Goal: Check status

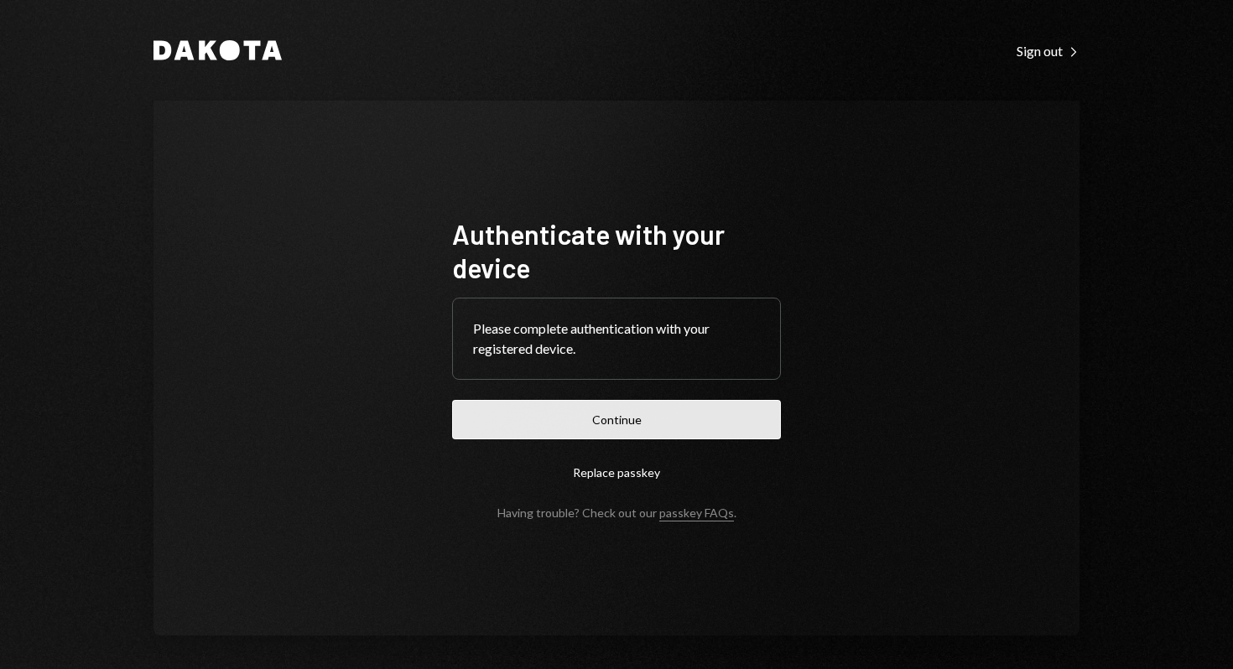
click at [546, 406] on button "Continue" at bounding box center [616, 419] width 329 height 39
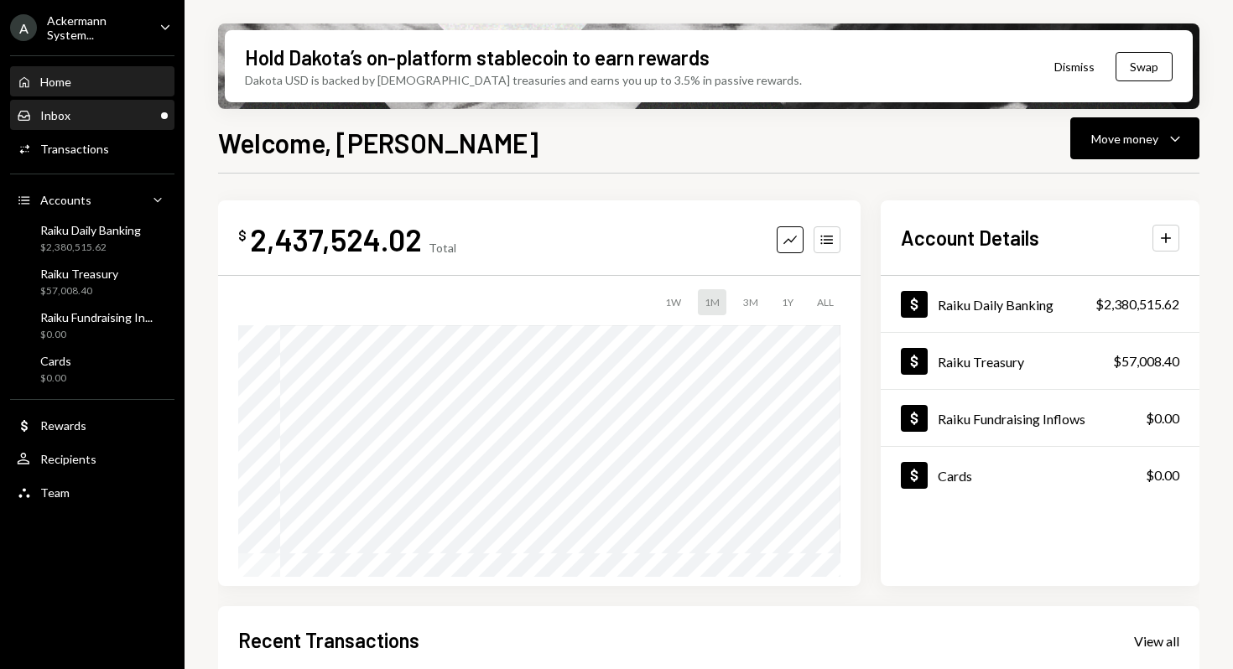
click at [84, 118] on div "Inbox Inbox" at bounding box center [92, 115] width 151 height 15
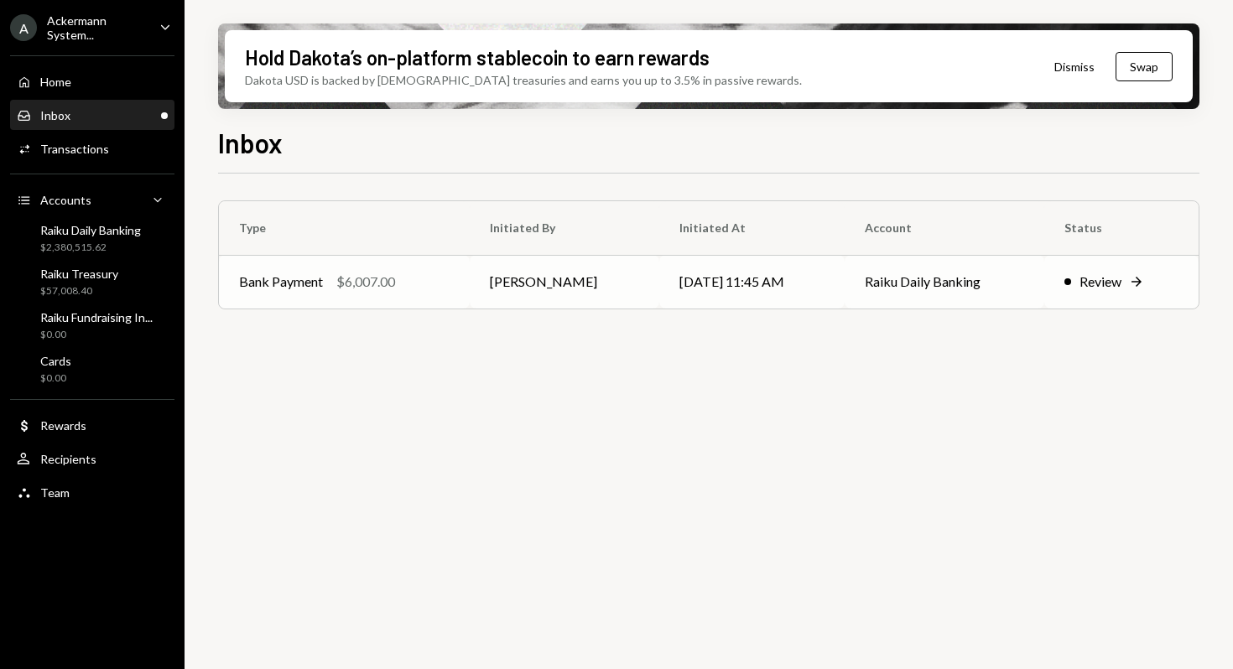
click at [449, 287] on div "Bank Payment $6,007.00" at bounding box center [344, 282] width 210 height 20
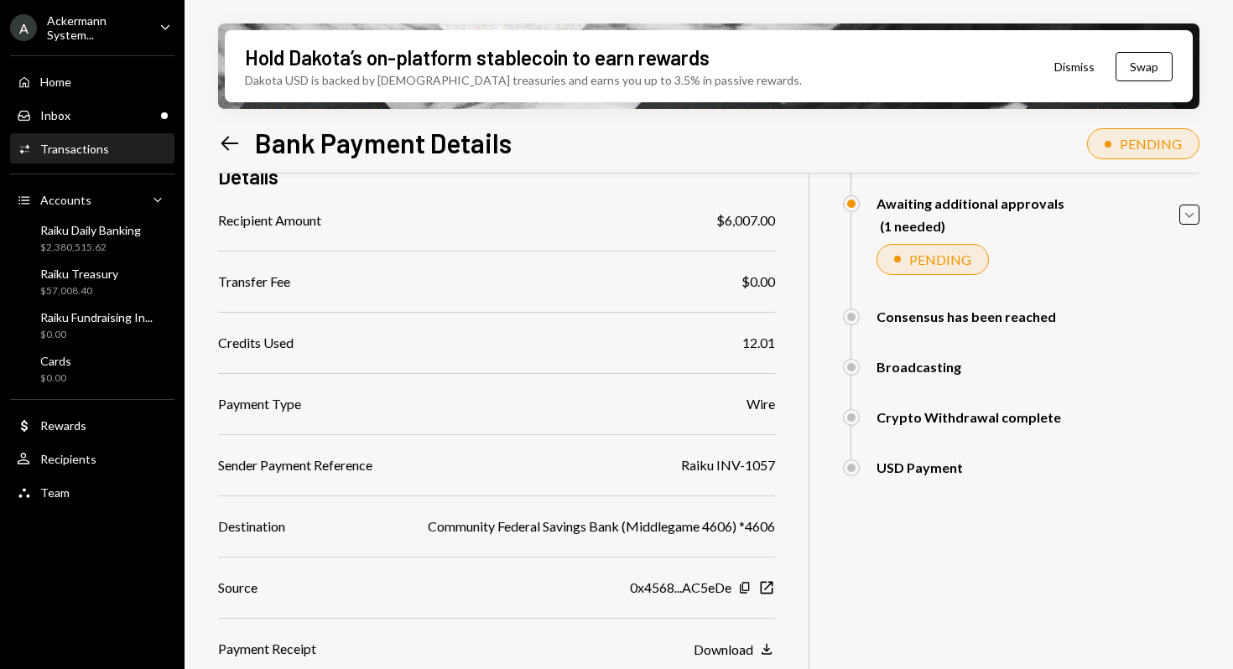
scroll to position [253, 0]
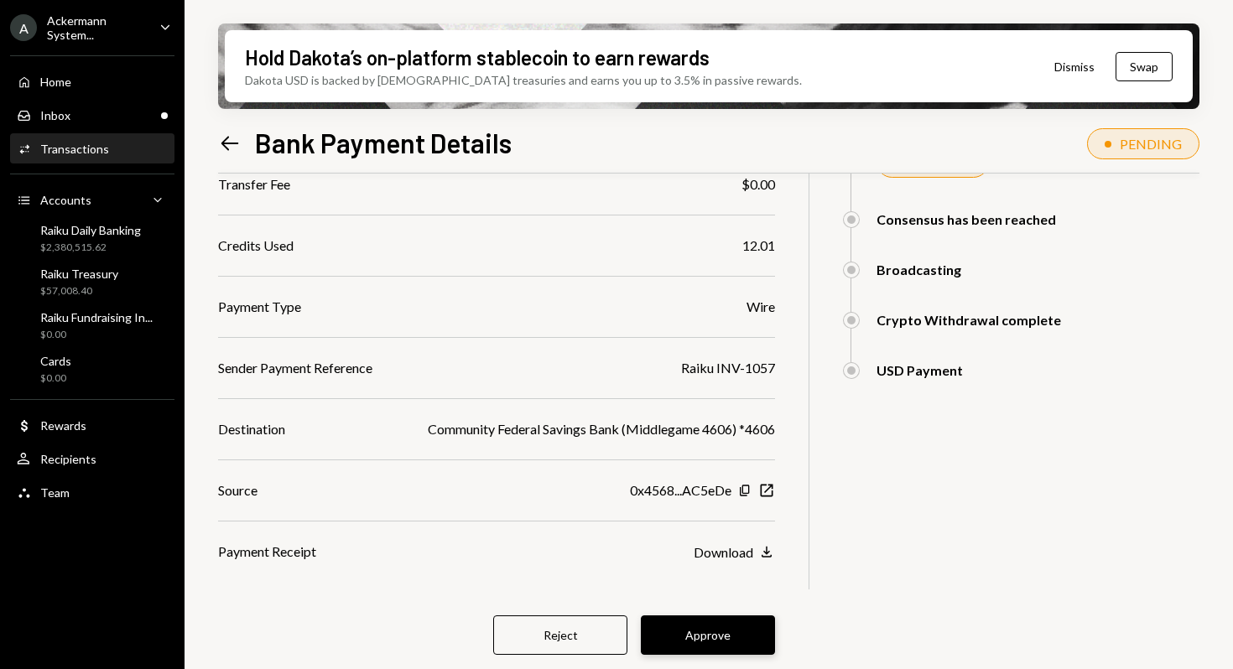
click at [719, 633] on button "Approve" at bounding box center [708, 634] width 134 height 39
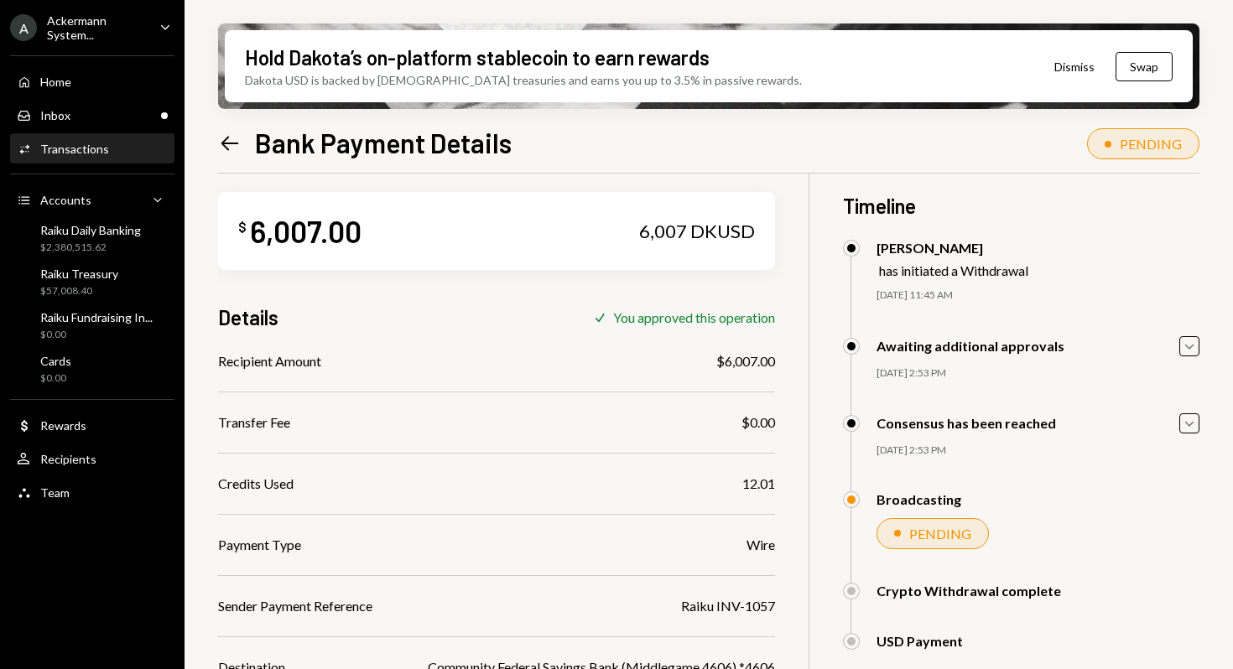
scroll to position [0, 0]
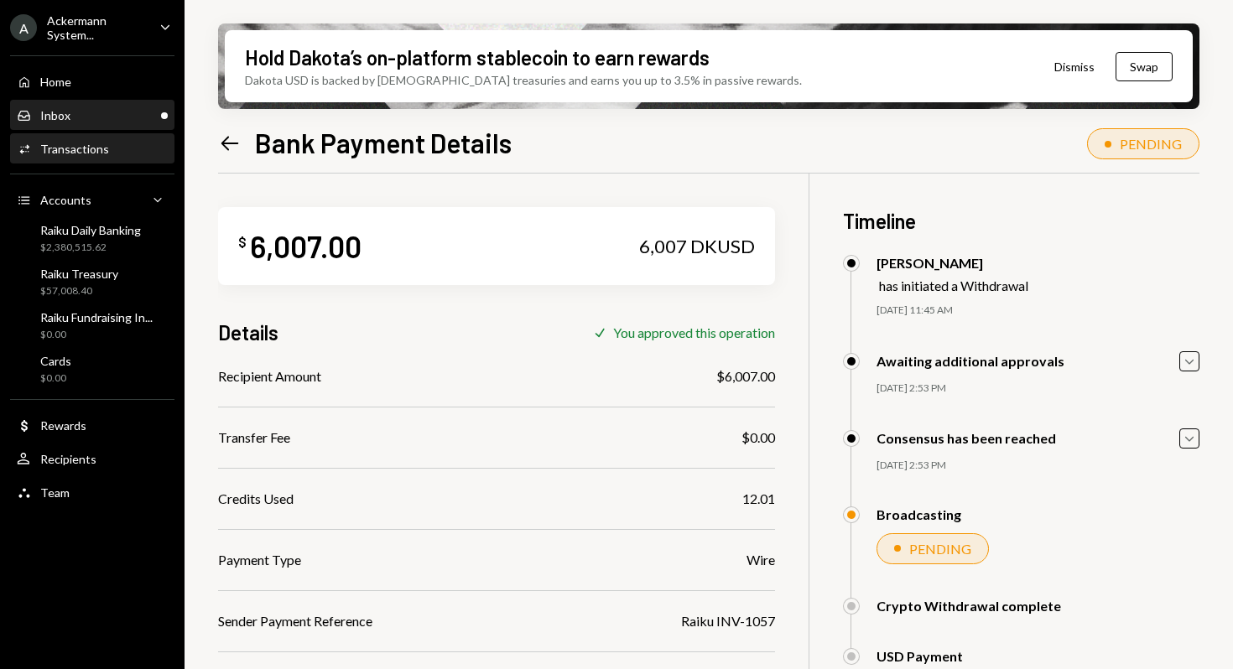
click at [123, 122] on div "Inbox Inbox" at bounding box center [92, 115] width 151 height 15
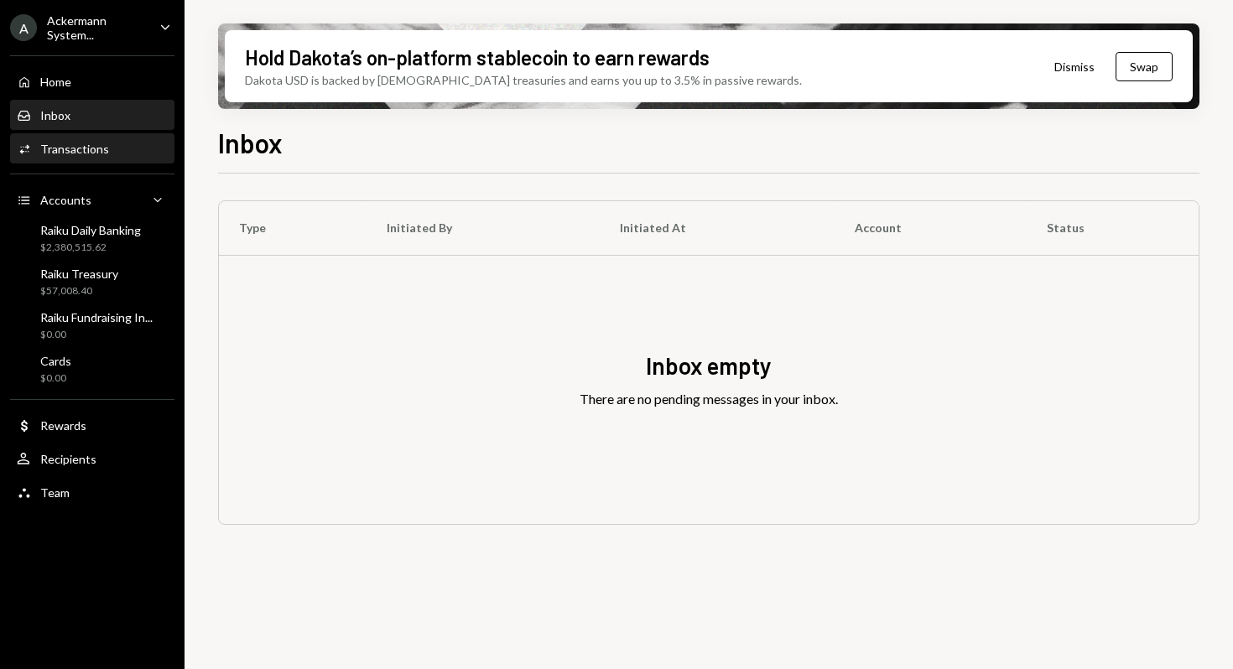
click at [80, 150] on div "Transactions" at bounding box center [74, 149] width 69 height 14
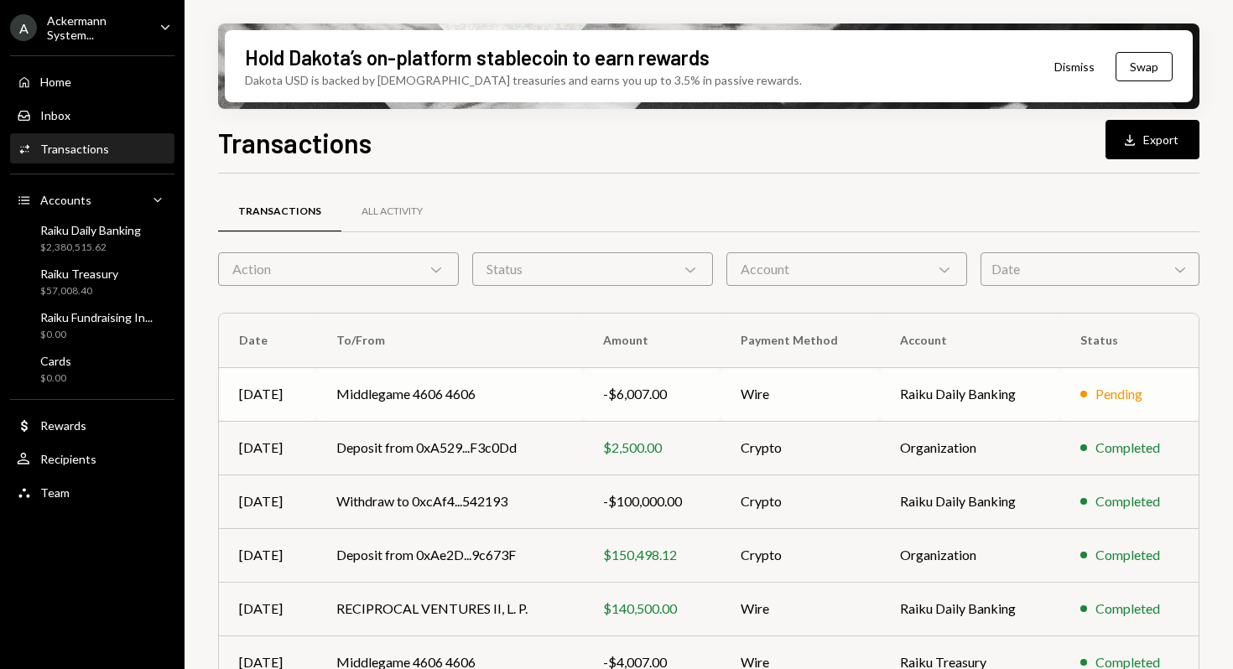
click at [521, 392] on td "Middlegame 4606 4606" at bounding box center [449, 394] width 267 height 54
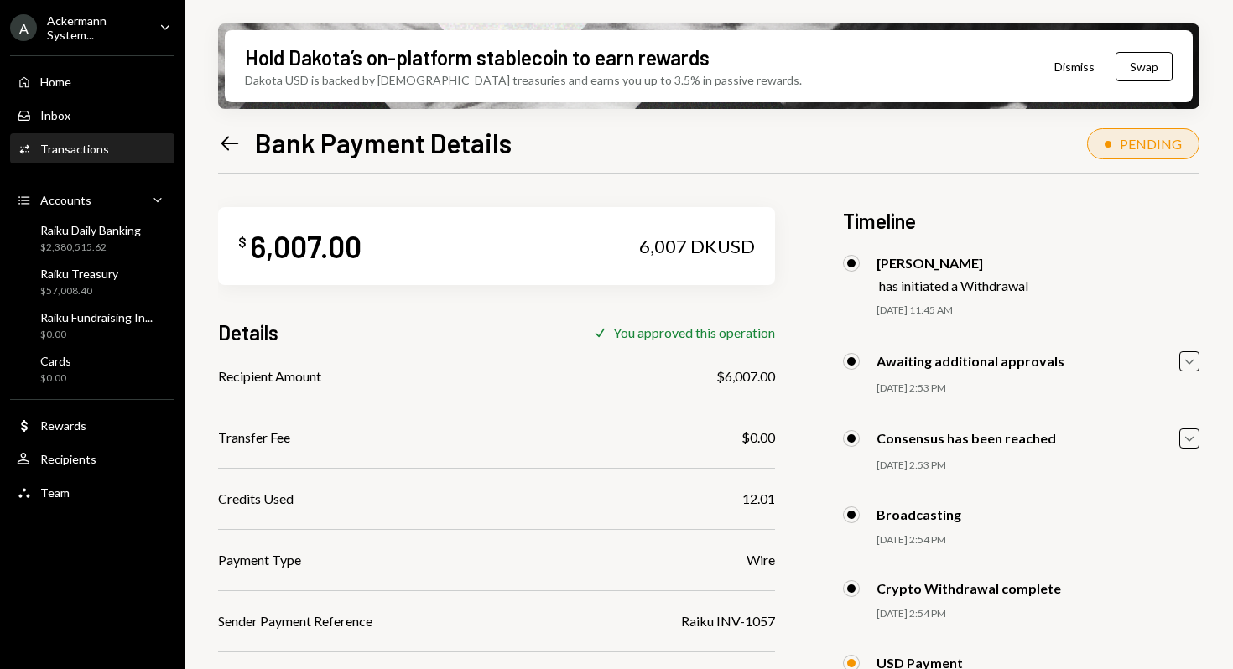
scroll to position [168, 0]
